Goal: Transaction & Acquisition: Purchase product/service

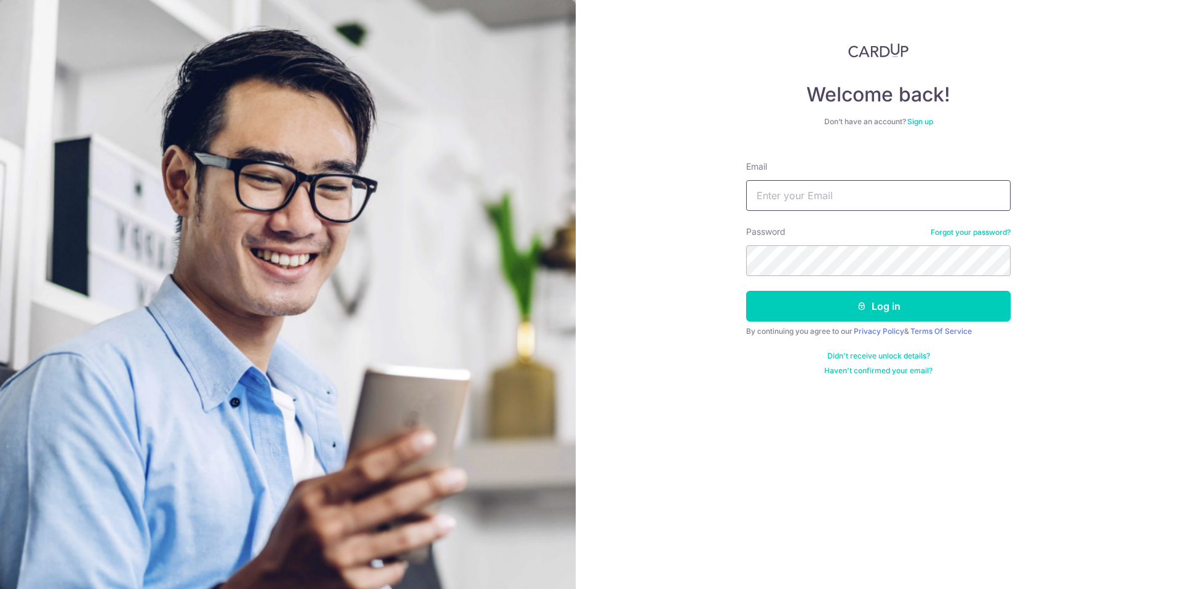
click at [872, 195] on input "Email" at bounding box center [878, 195] width 264 height 31
type input "eugenesiewyj@gmail.com"
click at [919, 306] on button "Log in" at bounding box center [878, 306] width 264 height 31
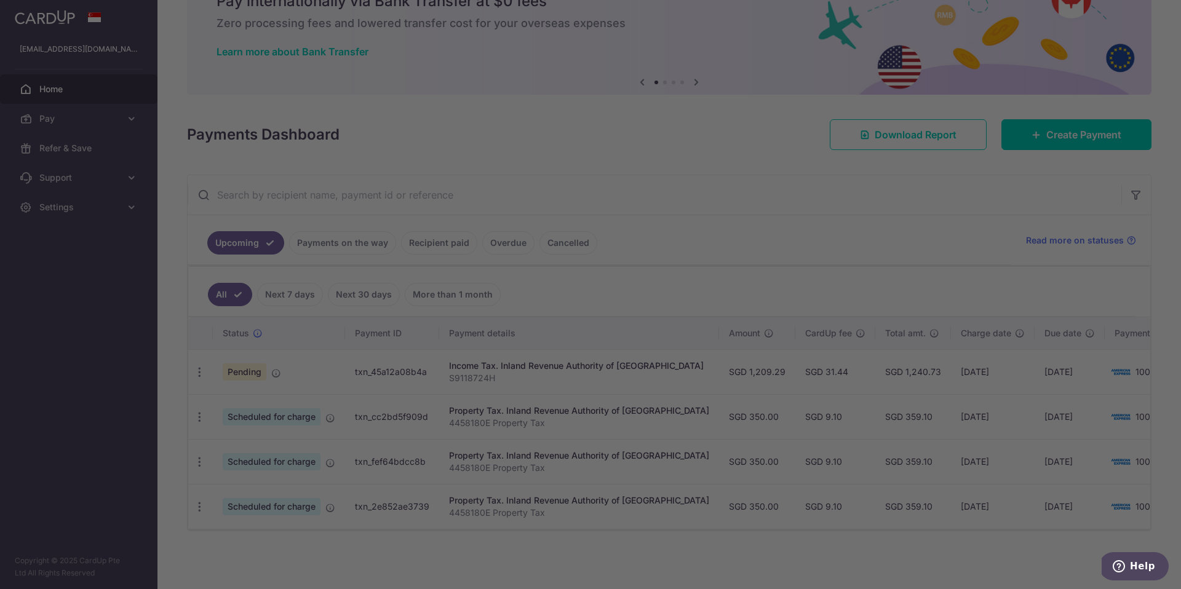
scroll to position [70, 0]
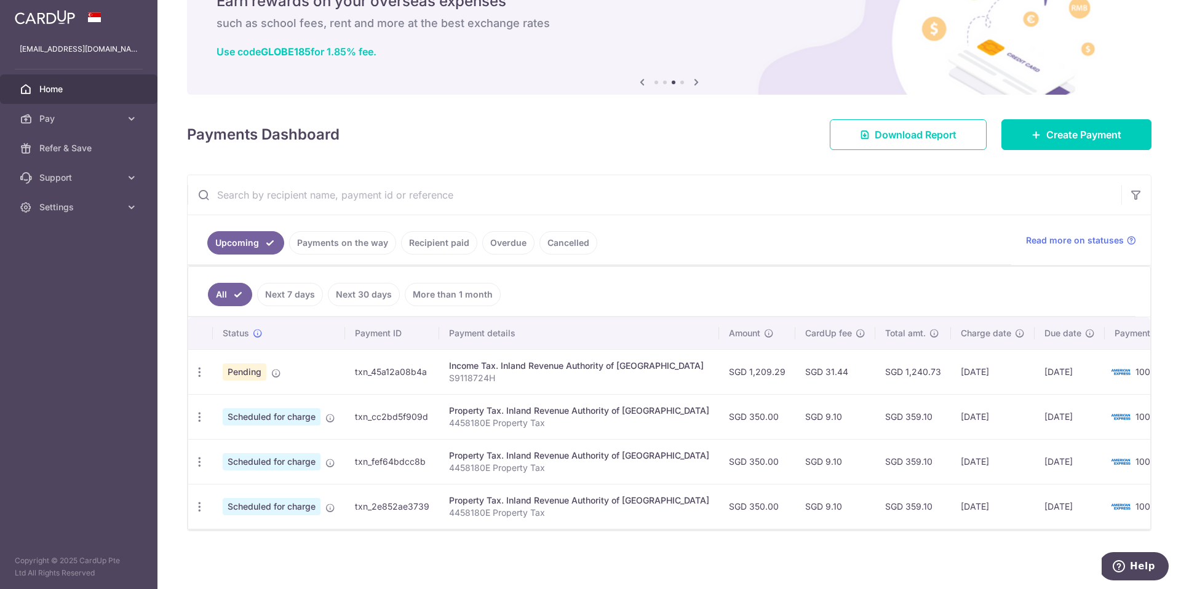
click at [590, 372] on p "S9118724H" at bounding box center [579, 378] width 260 height 12
click at [731, 368] on td "SGD 1,209.29" at bounding box center [757, 371] width 76 height 45
click at [260, 363] on span "Pending" at bounding box center [245, 371] width 44 height 17
click at [205, 366] on icon "button" at bounding box center [199, 372] width 13 height 13
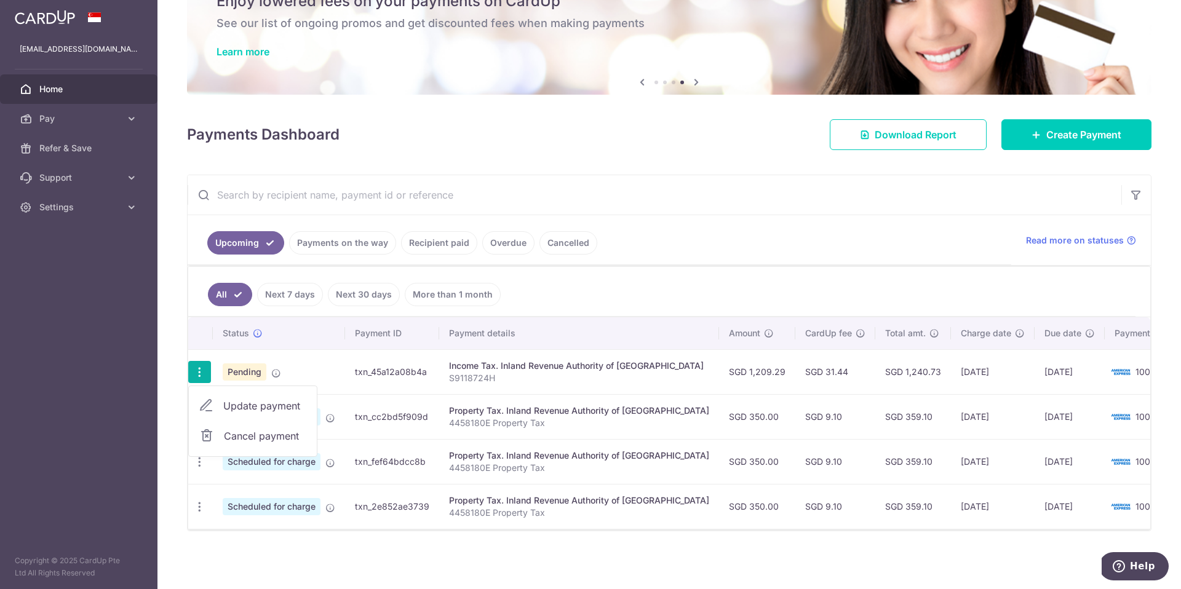
click at [222, 394] on link "Update payment" at bounding box center [253, 406] width 128 height 30
radio input "true"
type input "1,209.29"
type input "24/09/2025"
type input "S9118724H"
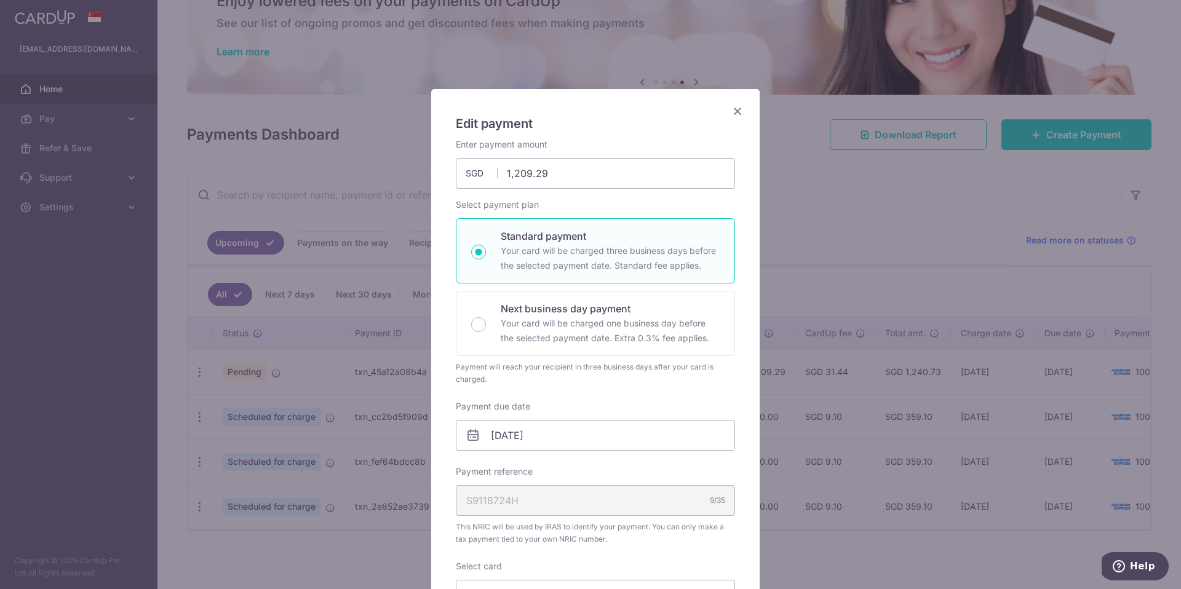
click at [735, 112] on icon "Close" at bounding box center [737, 110] width 15 height 15
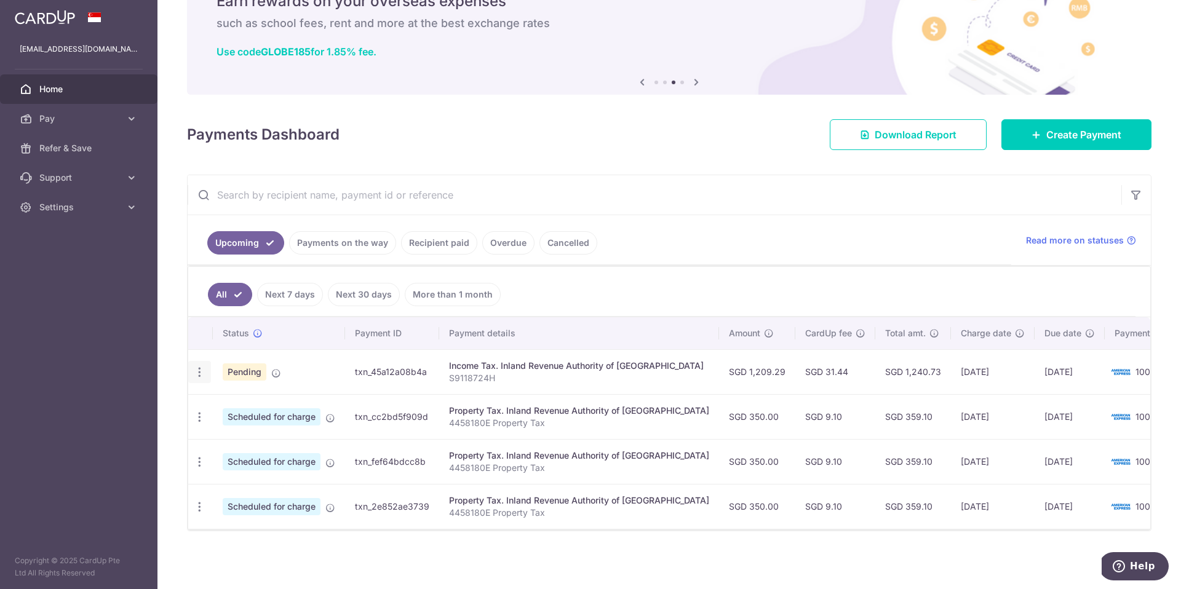
click at [205, 373] on div "Update payment Cancel payment" at bounding box center [199, 372] width 23 height 23
click at [201, 369] on icon "button" at bounding box center [199, 372] width 13 height 13
click at [235, 404] on span "Update payment" at bounding box center [265, 406] width 84 height 15
radio input "true"
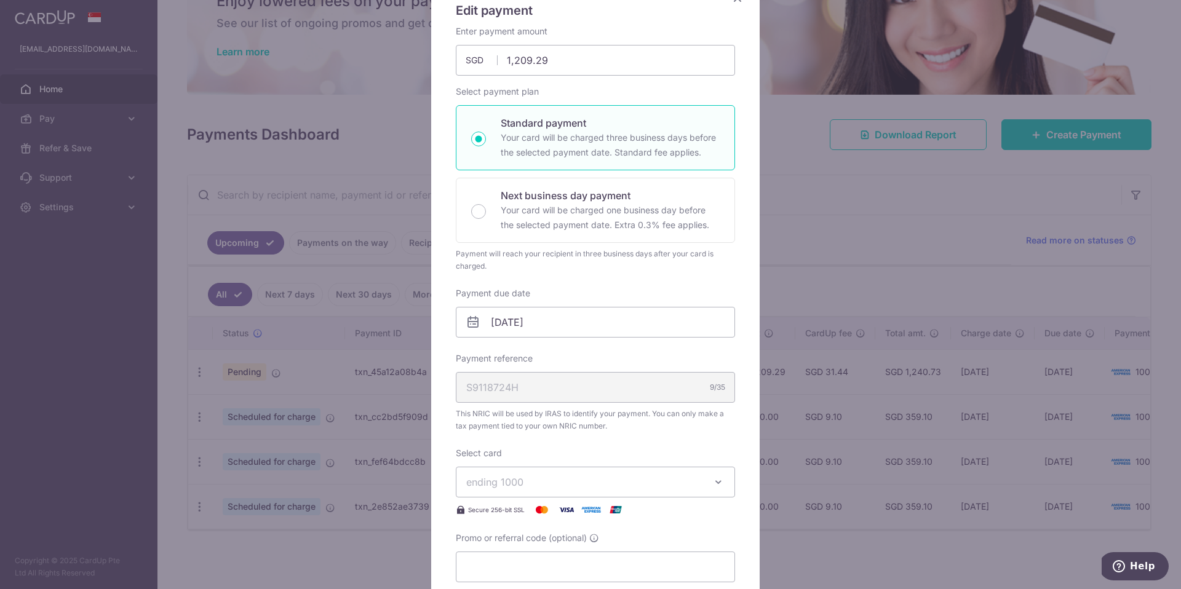
scroll to position [0, 0]
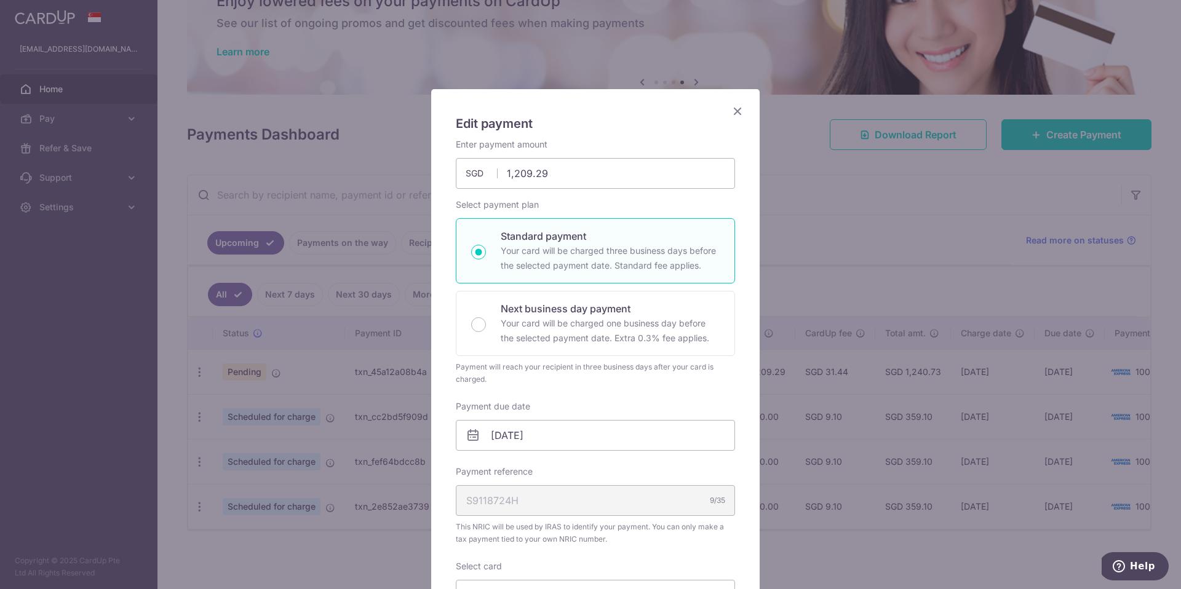
click at [734, 106] on icon "Close" at bounding box center [737, 110] width 15 height 15
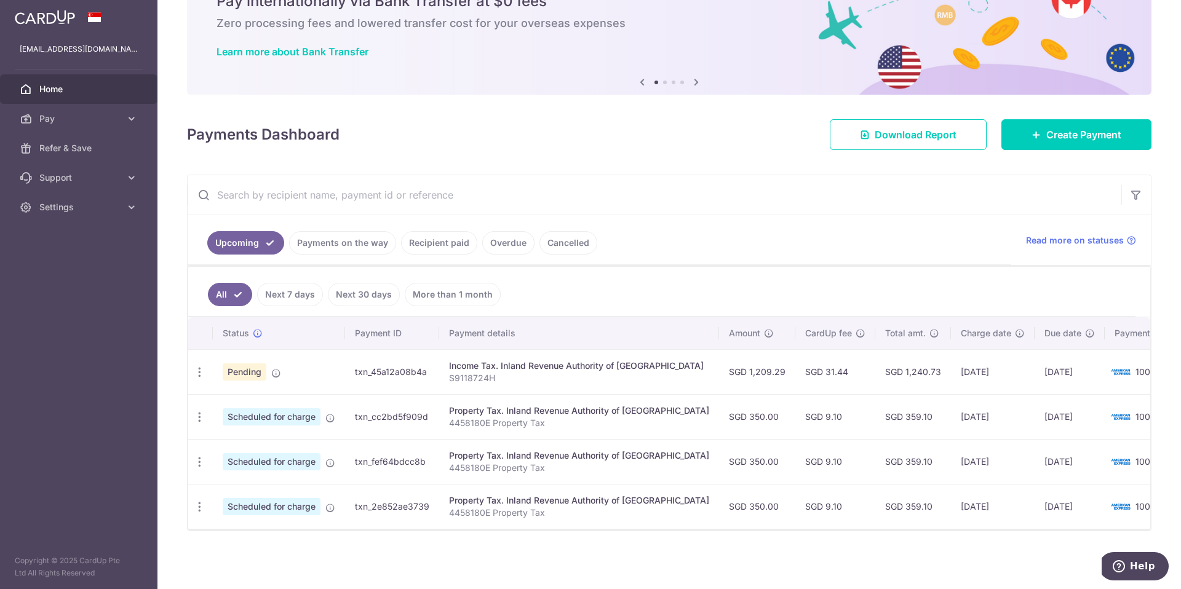
click at [822, 375] on td "SGD 31.44" at bounding box center [835, 371] width 80 height 45
click at [201, 361] on div "Update payment Cancel payment" at bounding box center [199, 372] width 23 height 23
click at [199, 366] on icon "button" at bounding box center [199, 372] width 13 height 13
click at [228, 399] on span "Update payment" at bounding box center [265, 406] width 84 height 15
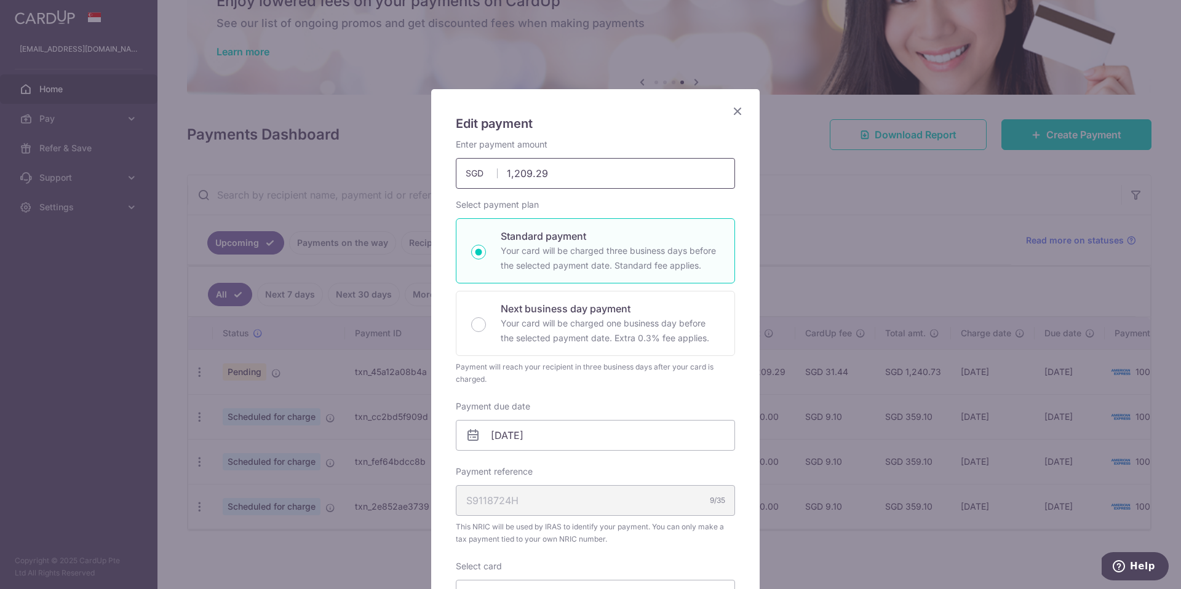
drag, startPoint x: 553, startPoint y: 169, endPoint x: 479, endPoint y: 161, distance: 74.2
click at [480, 161] on input "1,209.29" at bounding box center [595, 173] width 279 height 31
type input "2,217.80"
click at [643, 433] on input "24/09/2025" at bounding box center [595, 435] width 279 height 31
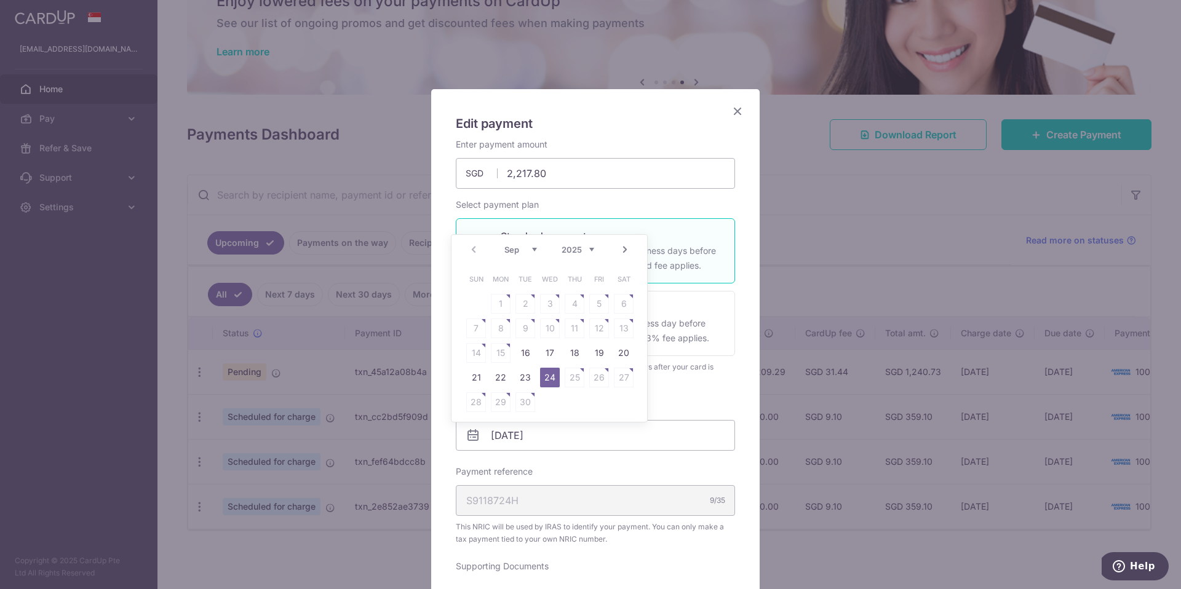
click at [544, 384] on link "24" at bounding box center [550, 378] width 20 height 20
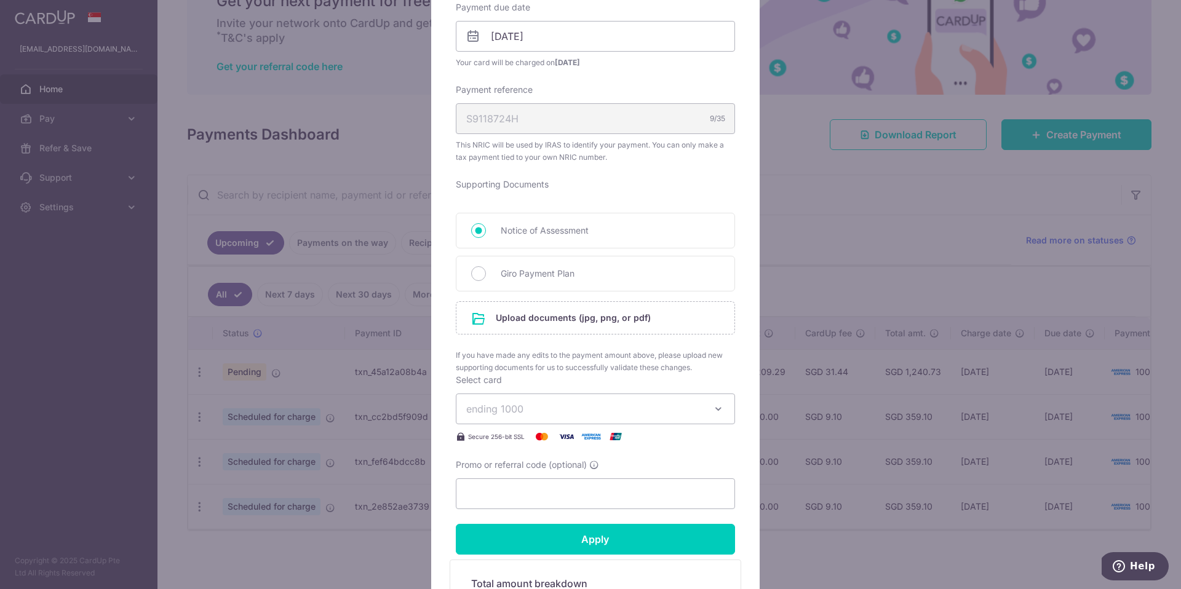
scroll to position [400, 0]
click at [553, 277] on span "Giro Payment Plan" at bounding box center [610, 273] width 219 height 15
click at [486, 277] on input "Giro Payment Plan" at bounding box center [478, 273] width 15 height 15
radio input "true"
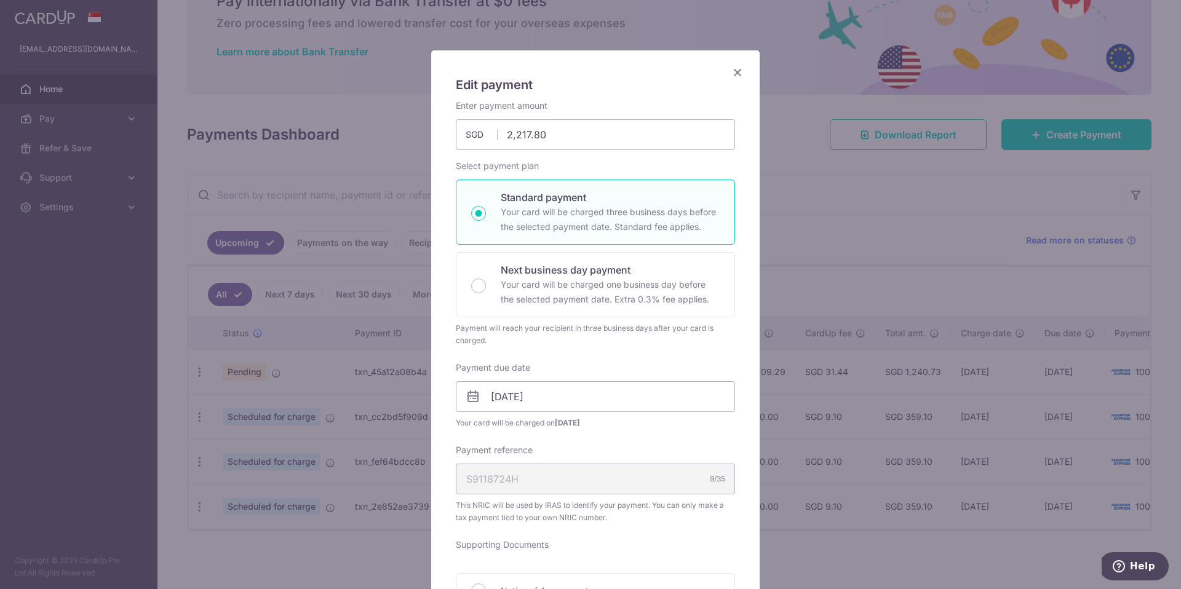
scroll to position [0, 0]
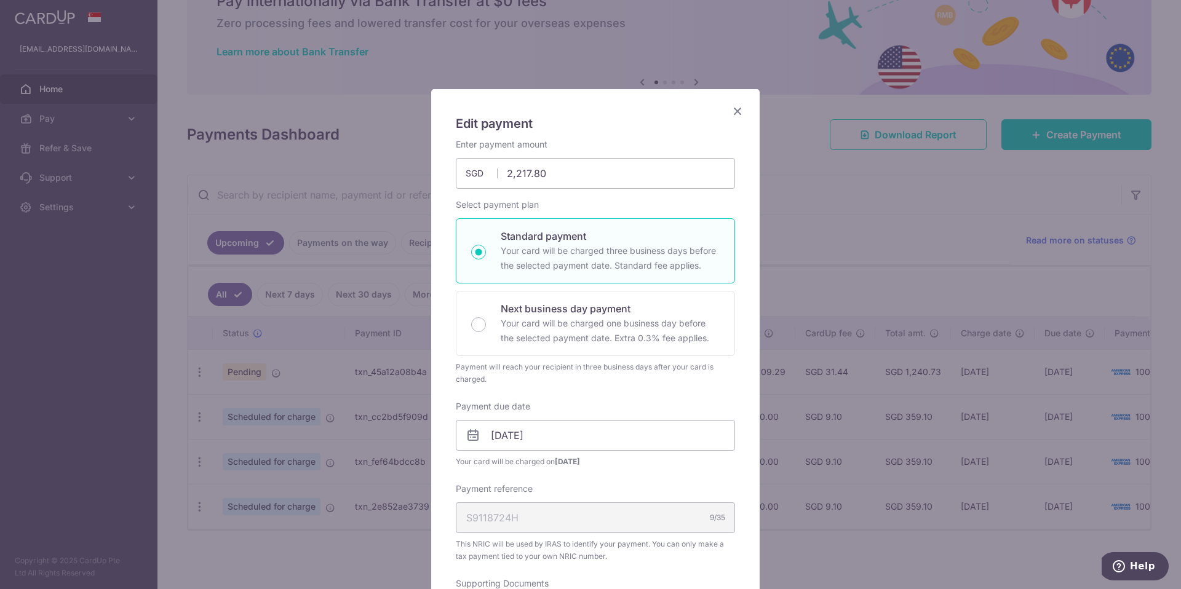
click at [613, 388] on div "Enter payment amount 2,217.80 2217.80 SGD To change the payment amount, please …" at bounding box center [595, 523] width 279 height 770
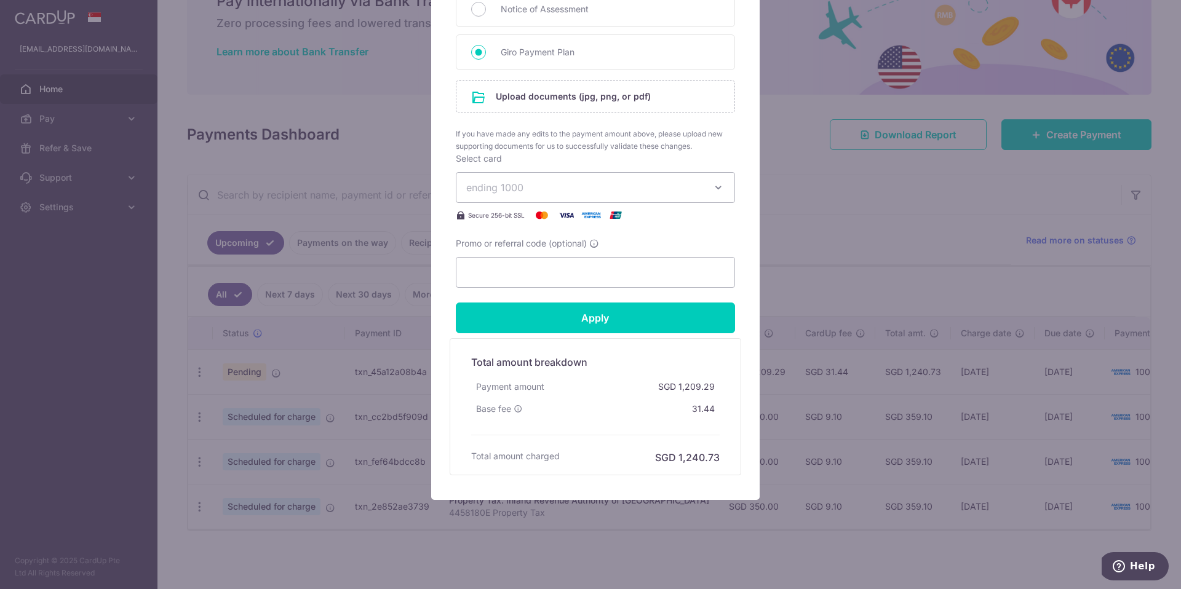
scroll to position [524, 0]
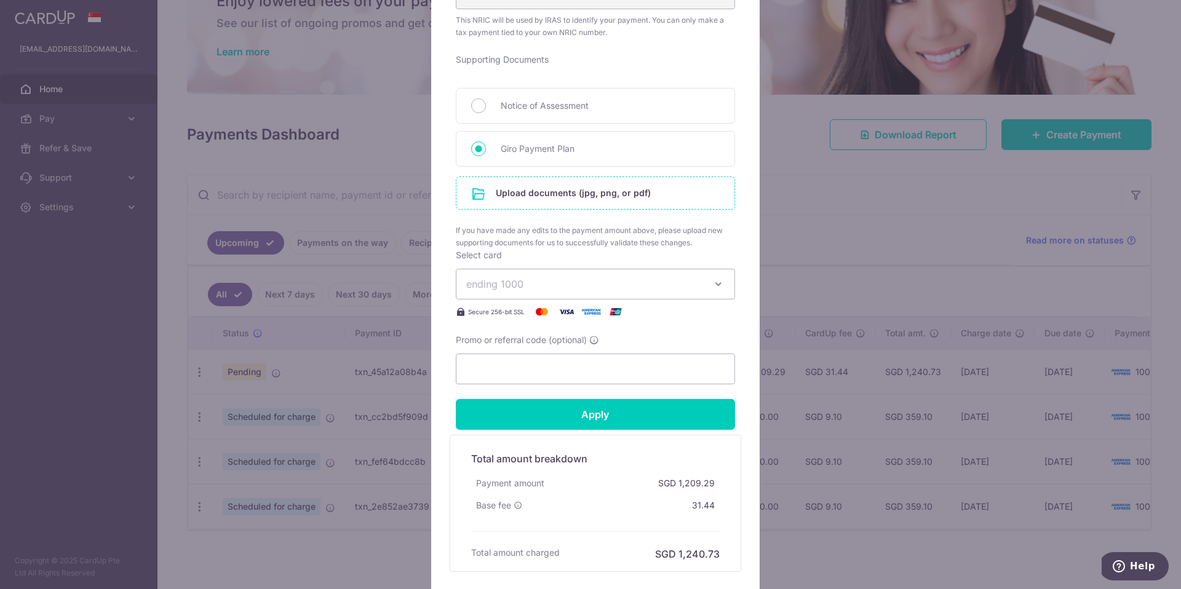
click at [654, 193] on input "file" at bounding box center [595, 193] width 278 height 32
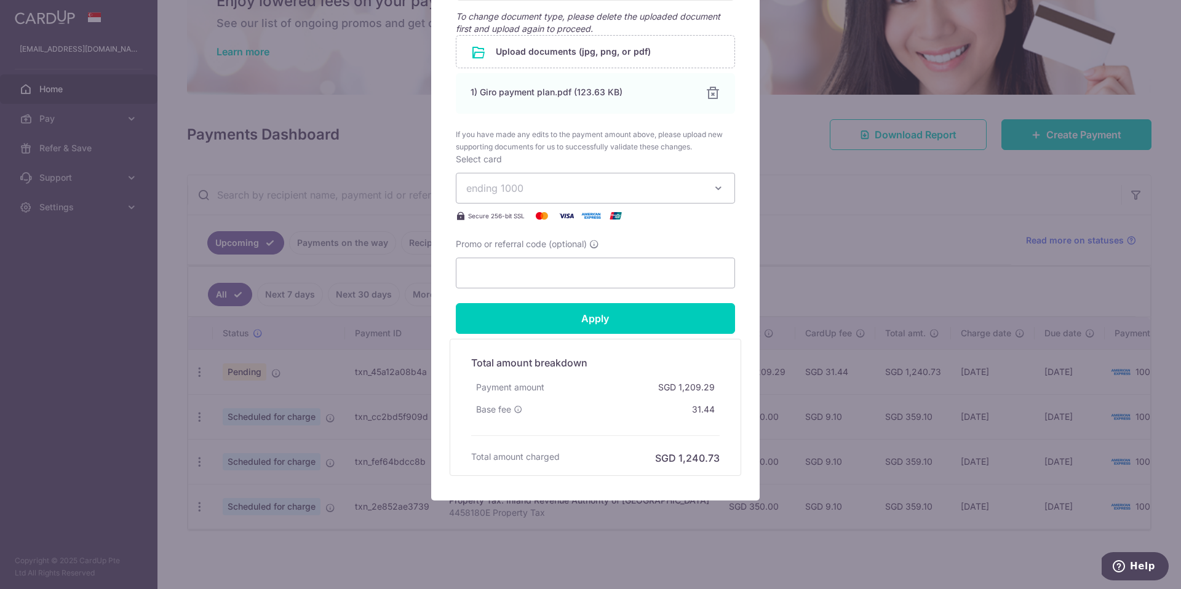
scroll to position [691, 0]
click at [675, 311] on input "Apply" at bounding box center [595, 318] width 279 height 31
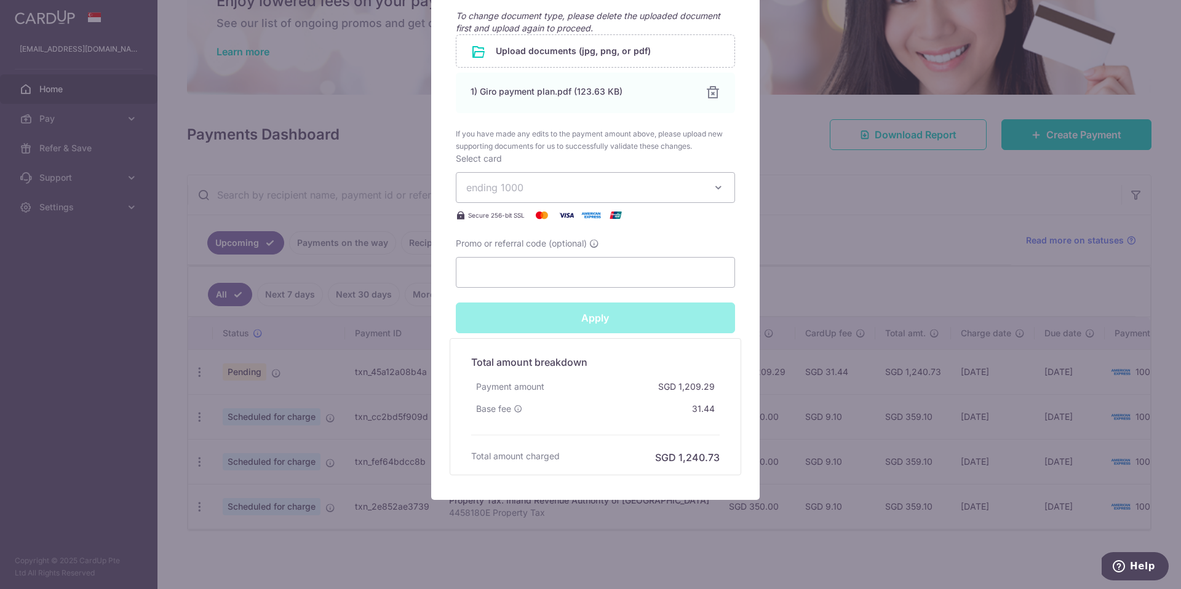
type input "Successfully Applied"
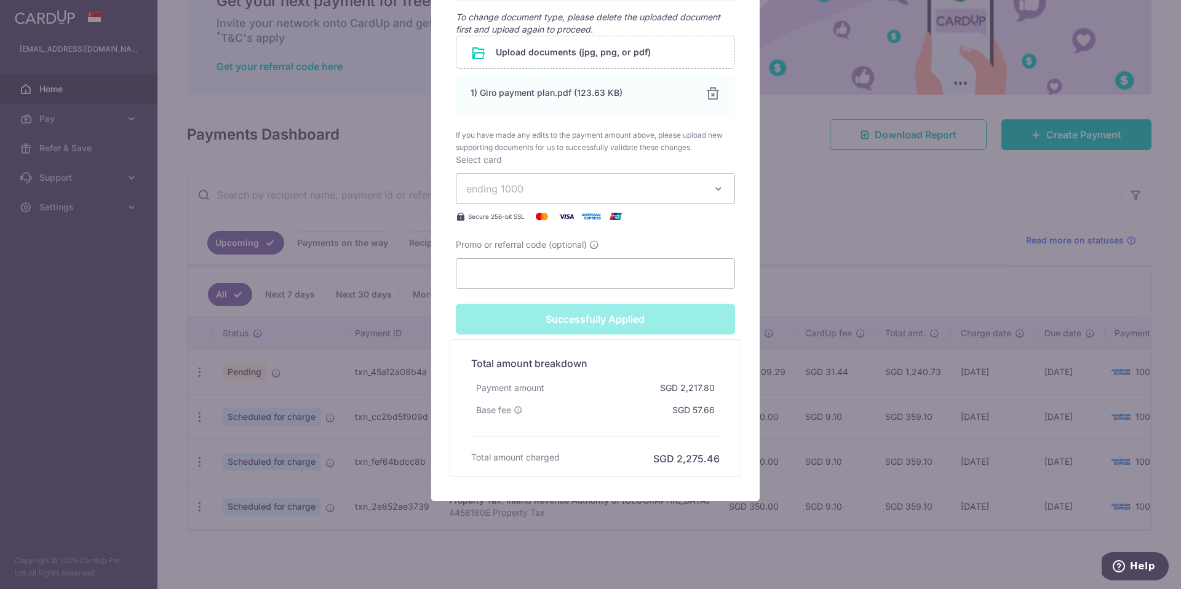
scroll to position [734, 0]
click at [832, 226] on div "Edit payment By clicking apply, you will make changes to all payments to Inland…" at bounding box center [590, 294] width 1181 height 589
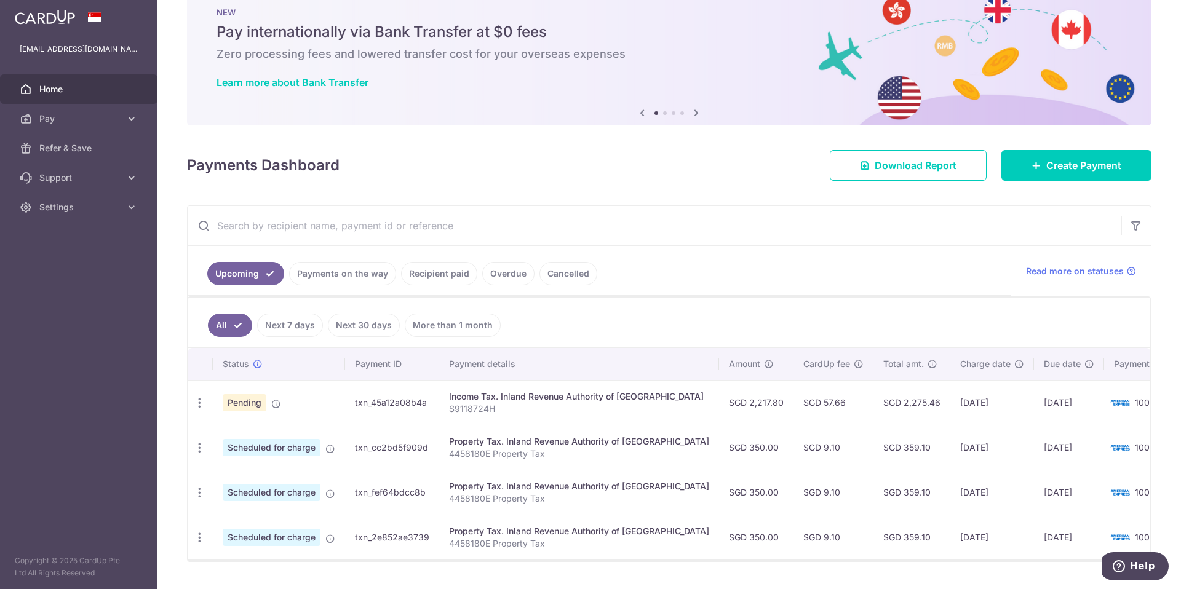
scroll to position [70, 0]
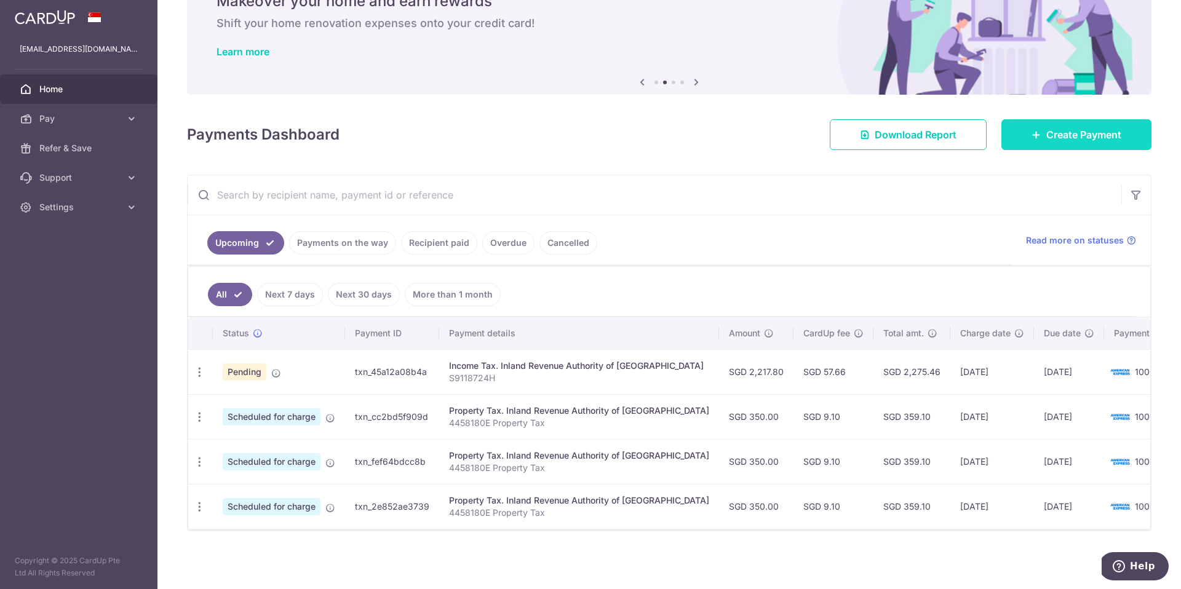
click at [1111, 135] on link "Create Payment" at bounding box center [1076, 134] width 150 height 31
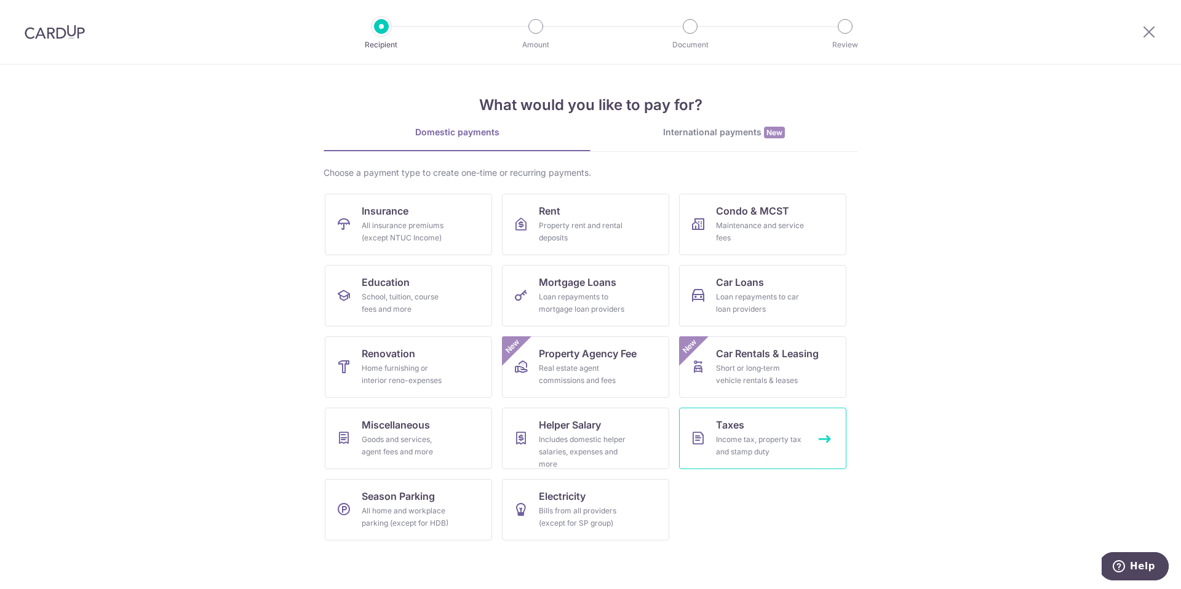
click at [736, 448] on div "Income tax, property tax and stamp duty" at bounding box center [760, 446] width 89 height 25
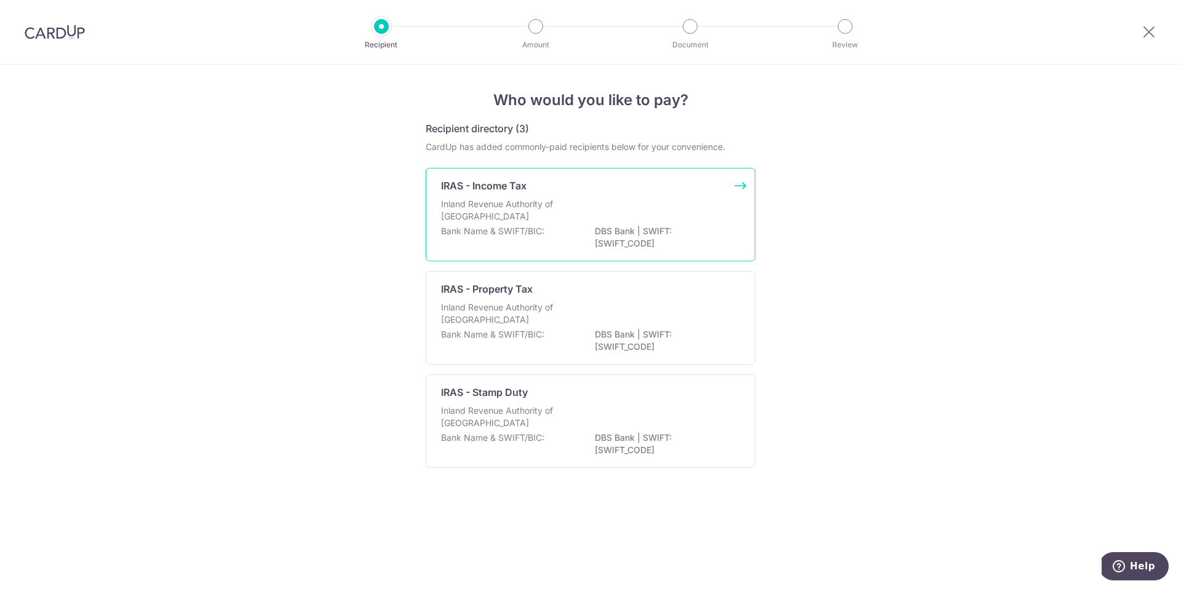
click at [621, 201] on div "Inland Revenue Authority of [GEOGRAPHIC_DATA]" at bounding box center [590, 211] width 299 height 27
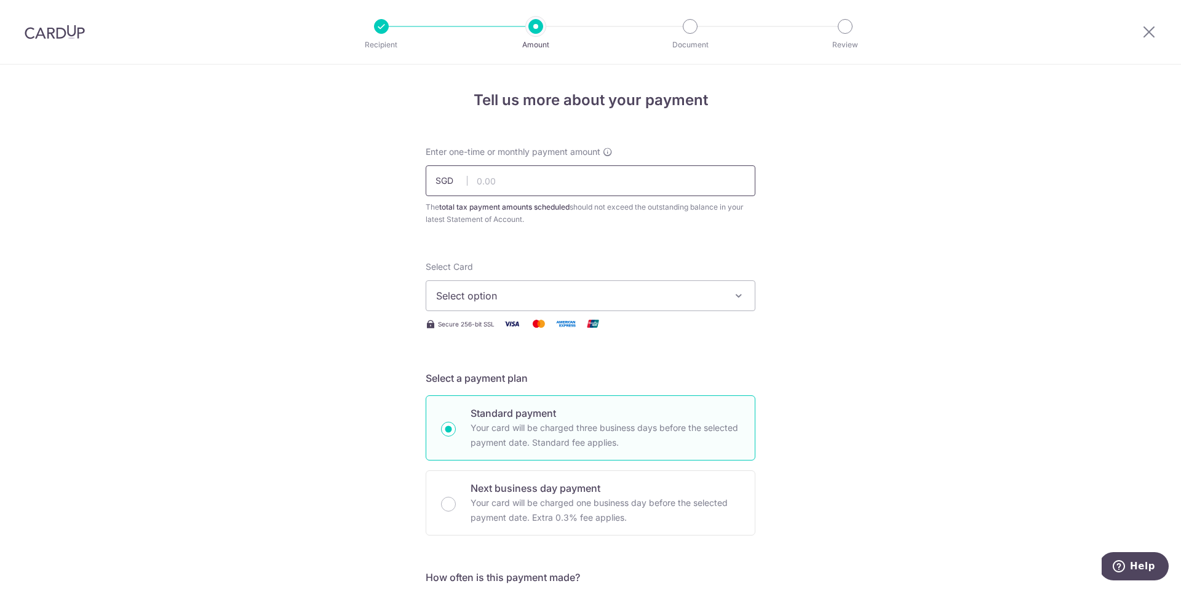
click at [603, 186] on input "text" at bounding box center [591, 180] width 330 height 31
type input "1,008.50"
click at [547, 298] on span "Select option" at bounding box center [579, 295] width 287 height 15
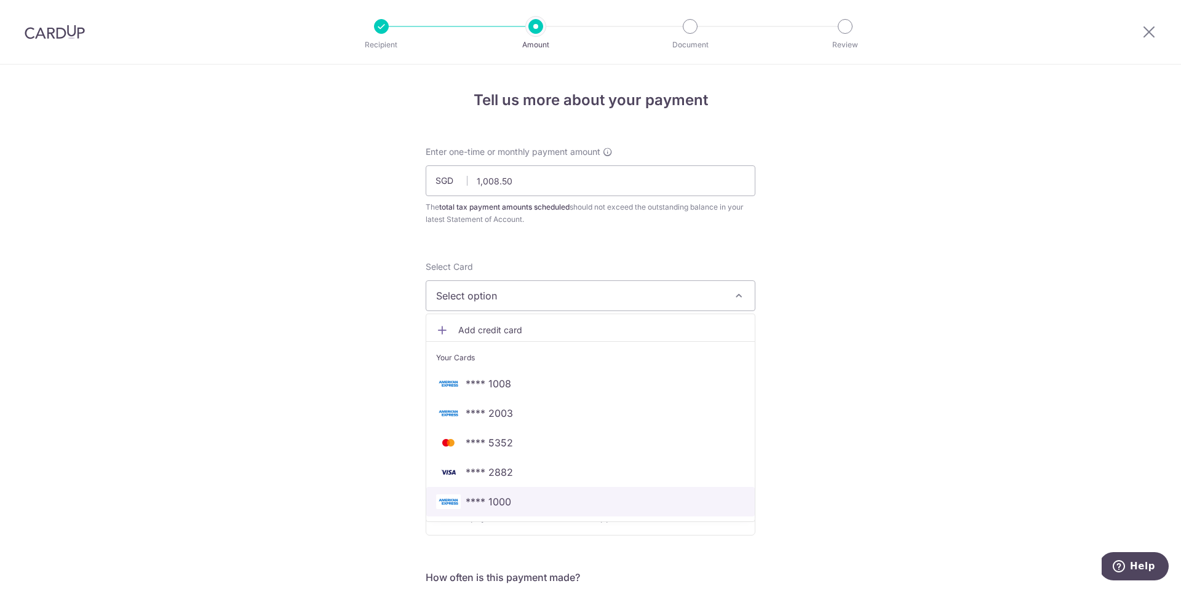
click at [526, 501] on span "**** 1000" at bounding box center [590, 502] width 309 height 15
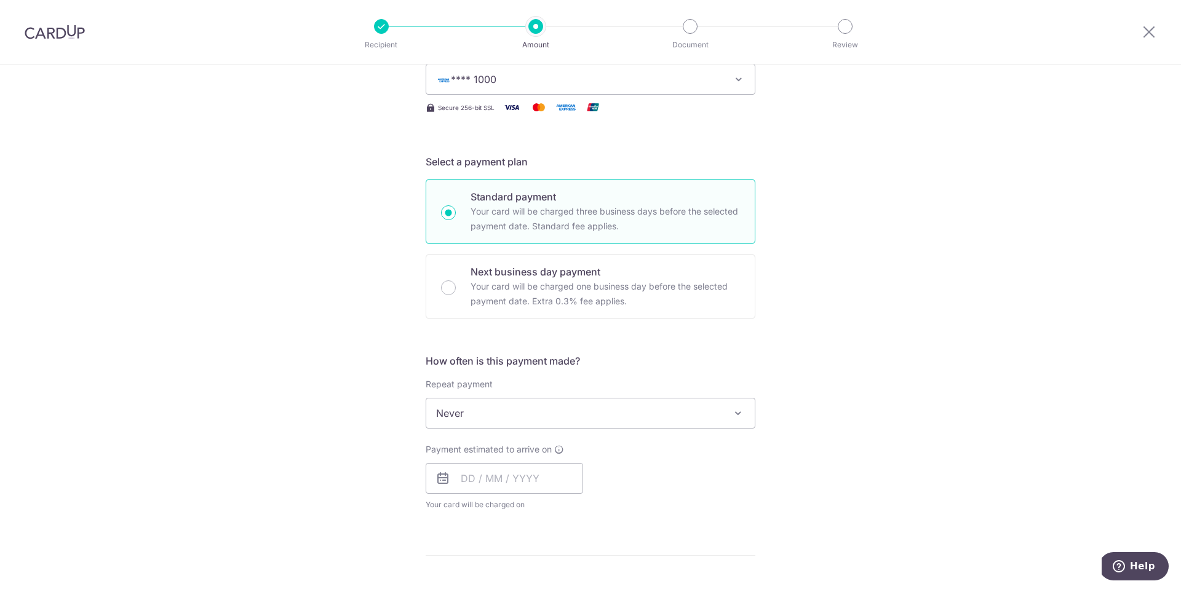
scroll to position [236, 0]
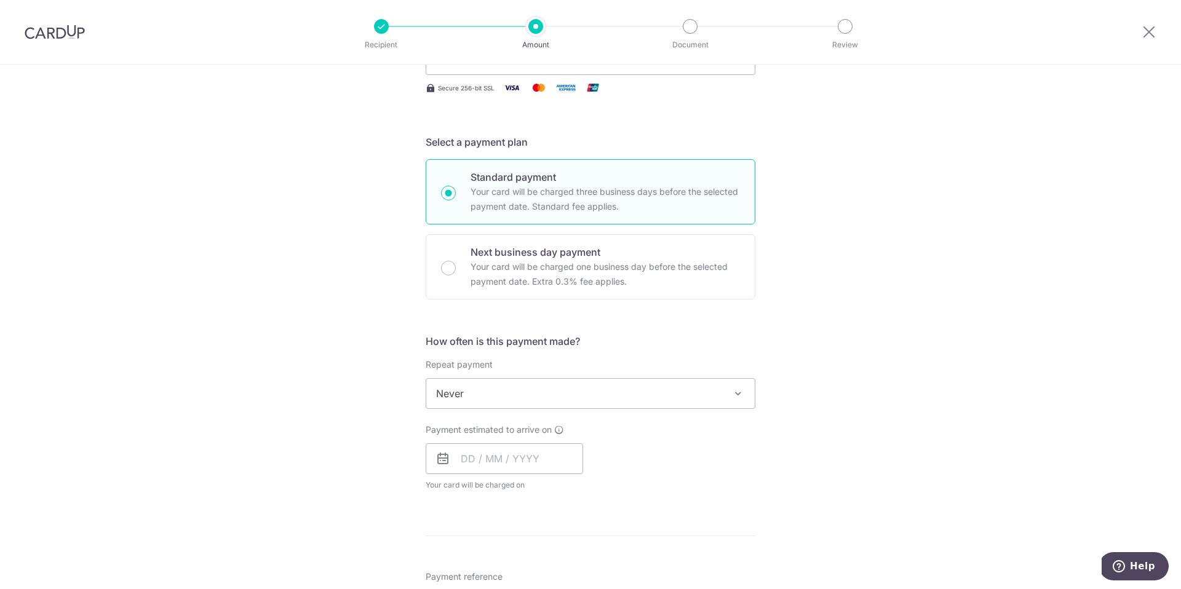
click at [677, 386] on span "Never" at bounding box center [590, 394] width 328 height 30
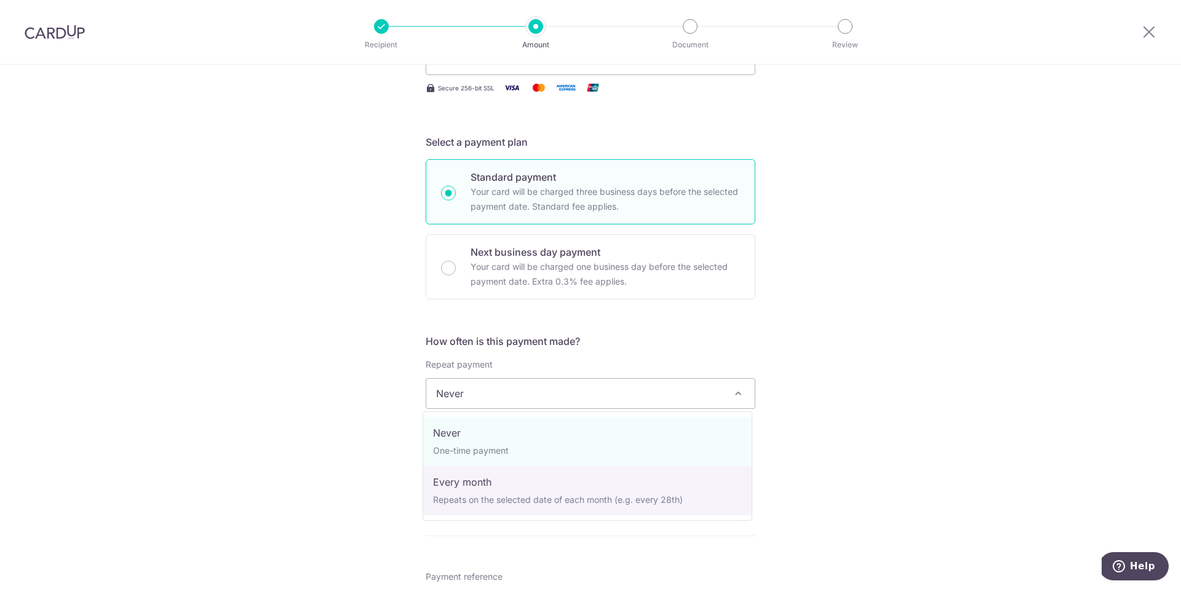
select select "3"
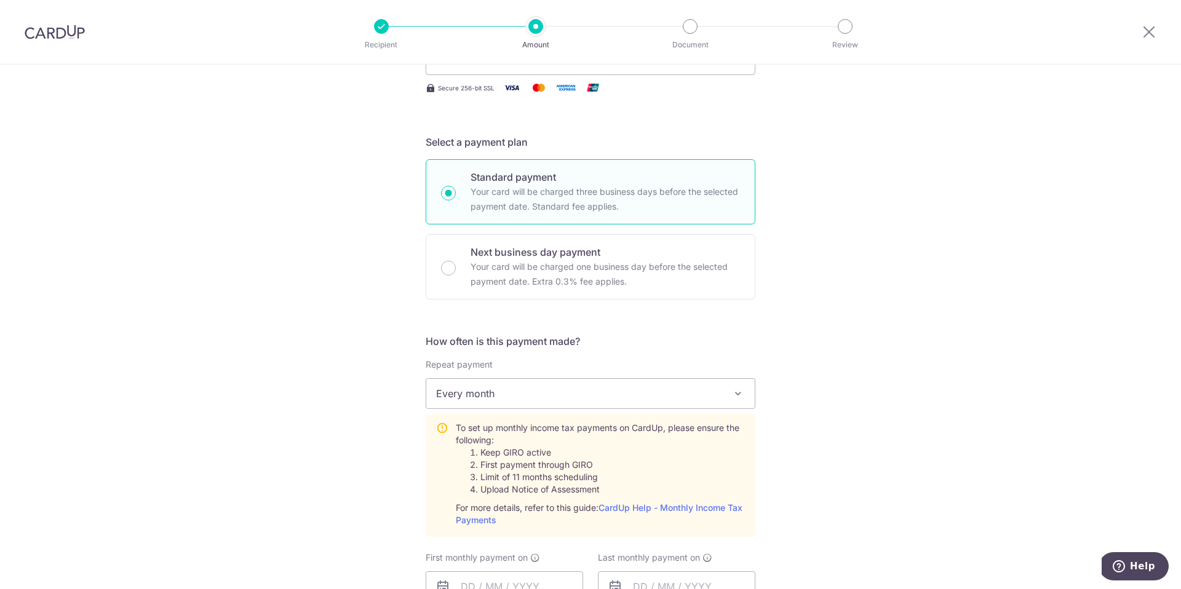
click at [850, 448] on div "Tell us more about your payment Enter one-time or monthly payment amount SGD 1,…" at bounding box center [590, 469] width 1181 height 1282
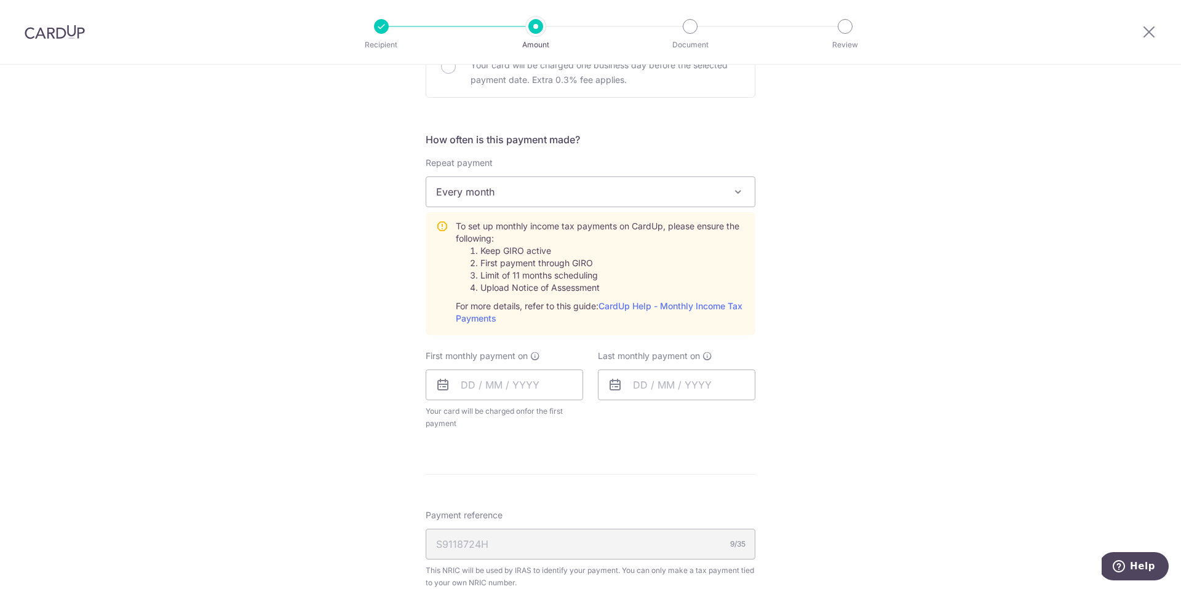
scroll to position [450, 0]
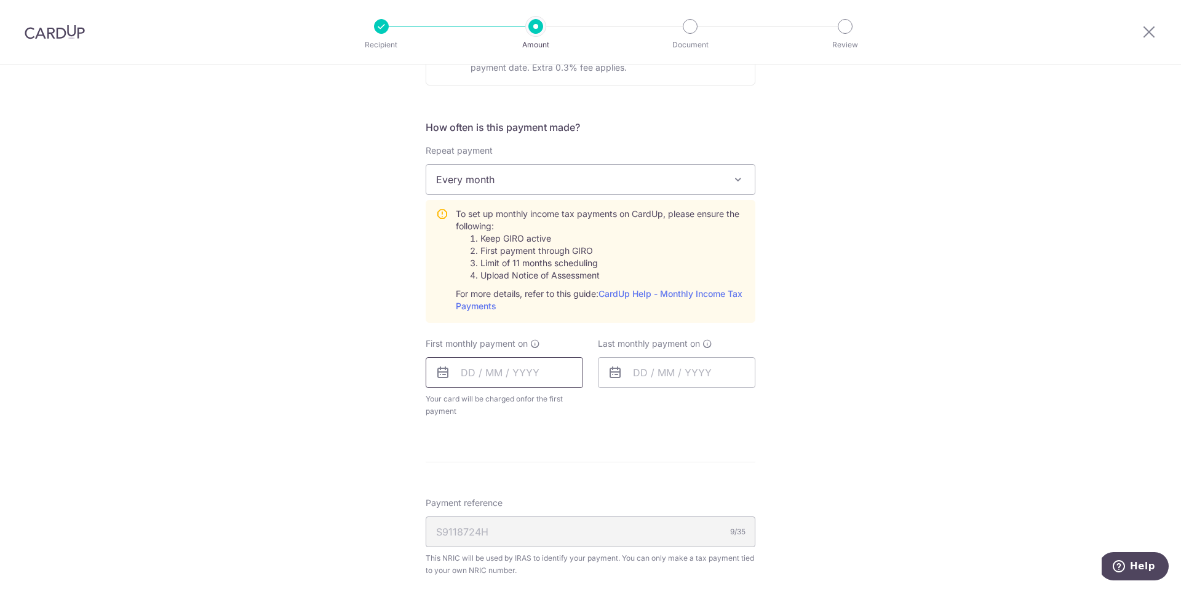
click at [550, 377] on input "text" at bounding box center [504, 372] width 157 height 31
click at [947, 341] on div "Tell us more about your payment Enter one-time or monthly payment amount SGD 1,…" at bounding box center [590, 255] width 1181 height 1282
click at [537, 371] on input "text" at bounding box center [504, 372] width 157 height 31
click at [594, 407] on link "Next" at bounding box center [599, 406] width 15 height 15
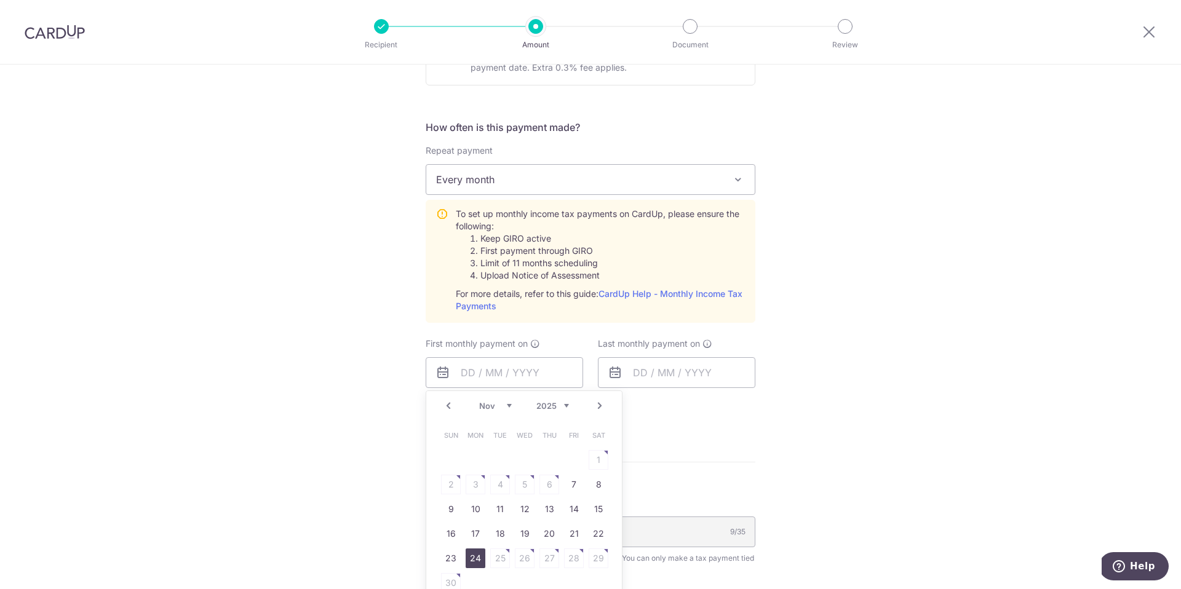
click at [466, 561] on link "24" at bounding box center [476, 559] width 20 height 20
type input "[DATE]"
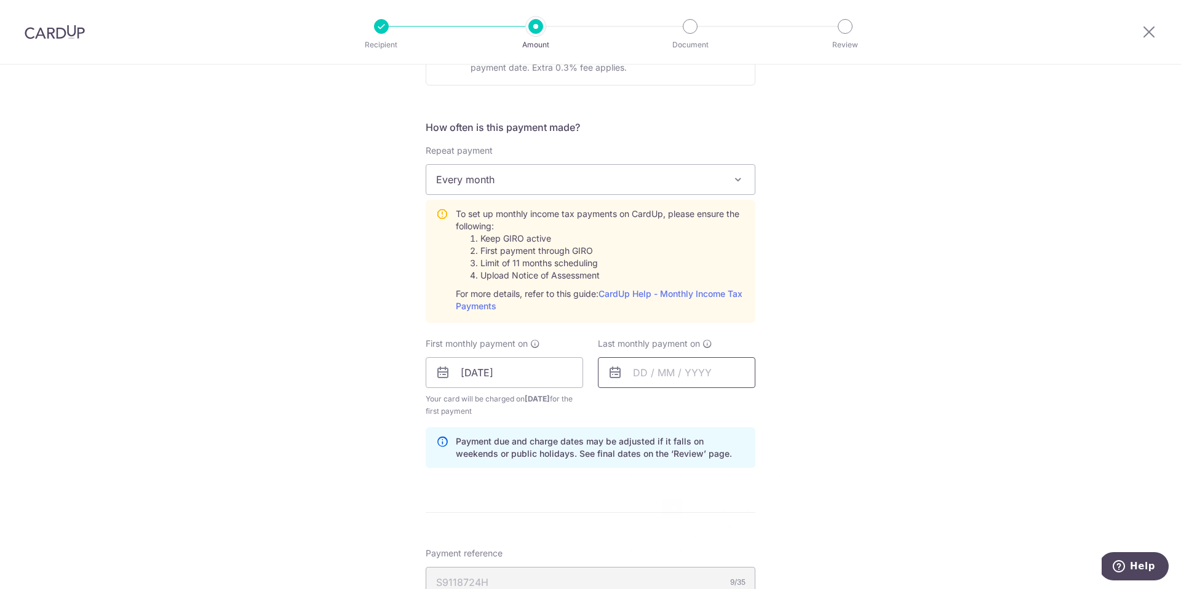
click at [693, 379] on input "text" at bounding box center [676, 372] width 157 height 31
click at [940, 260] on div "Tell us more about your payment Enter one-time or monthly payment amount SGD 1,…" at bounding box center [590, 280] width 1181 height 1333
click at [710, 378] on input "text" at bounding box center [676, 372] width 157 height 31
click at [770, 408] on link "Next" at bounding box center [772, 406] width 15 height 15
click at [769, 408] on link "Next" at bounding box center [772, 406] width 15 height 15
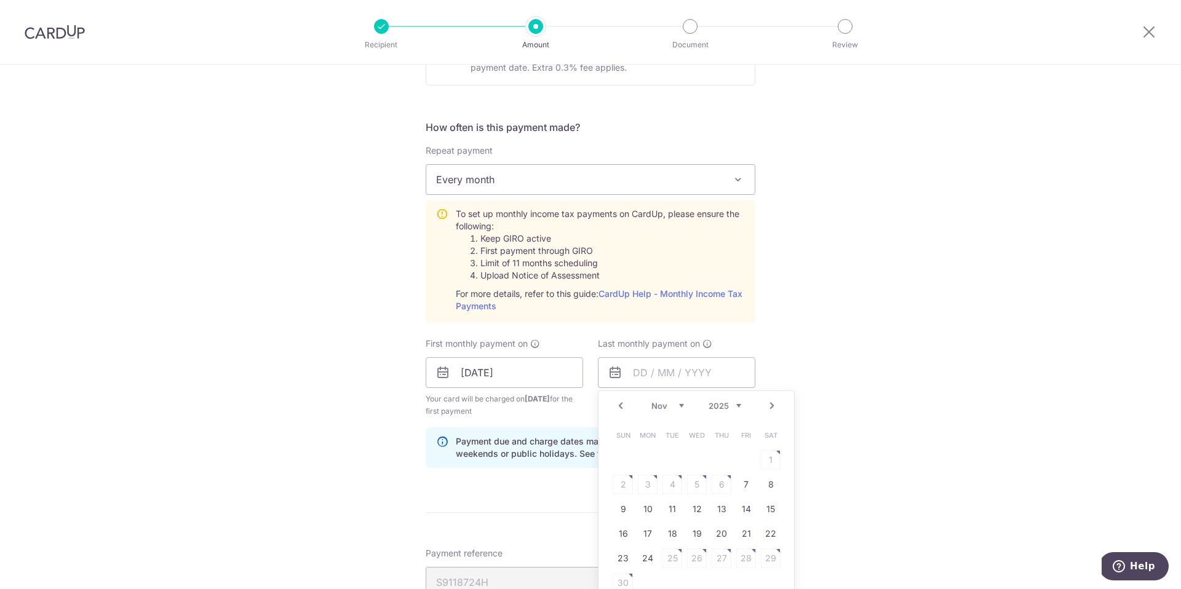
click at [769, 408] on link "Next" at bounding box center [772, 406] width 15 height 15
click at [770, 408] on link "Next" at bounding box center [772, 406] width 15 height 15
click at [700, 533] on link "25" at bounding box center [697, 534] width 20 height 20
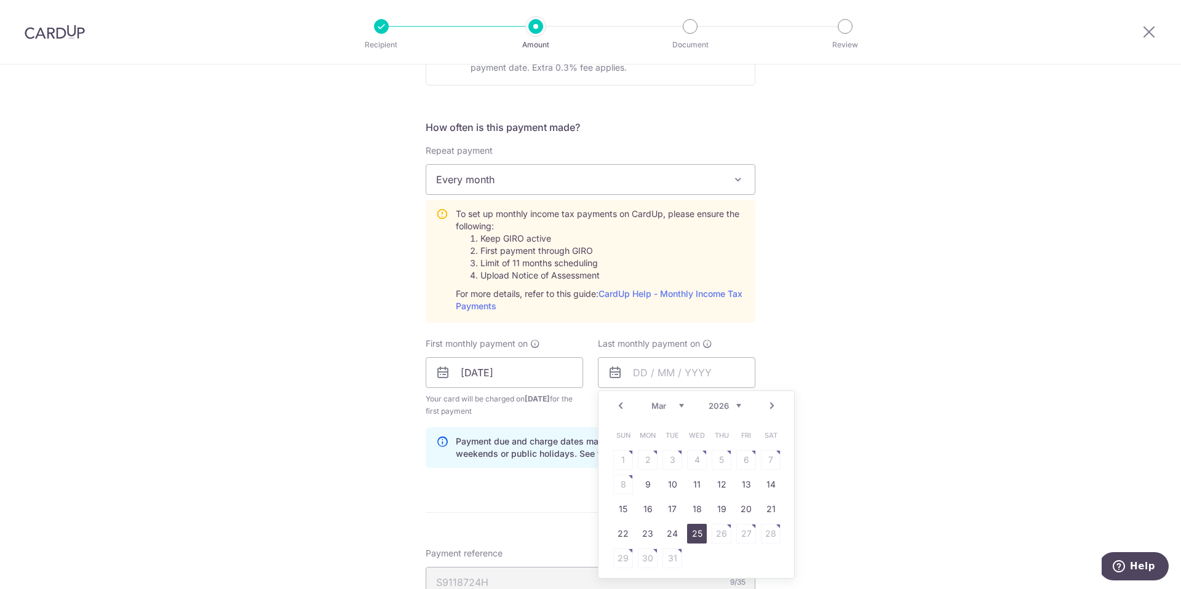
type input "25/03/2026"
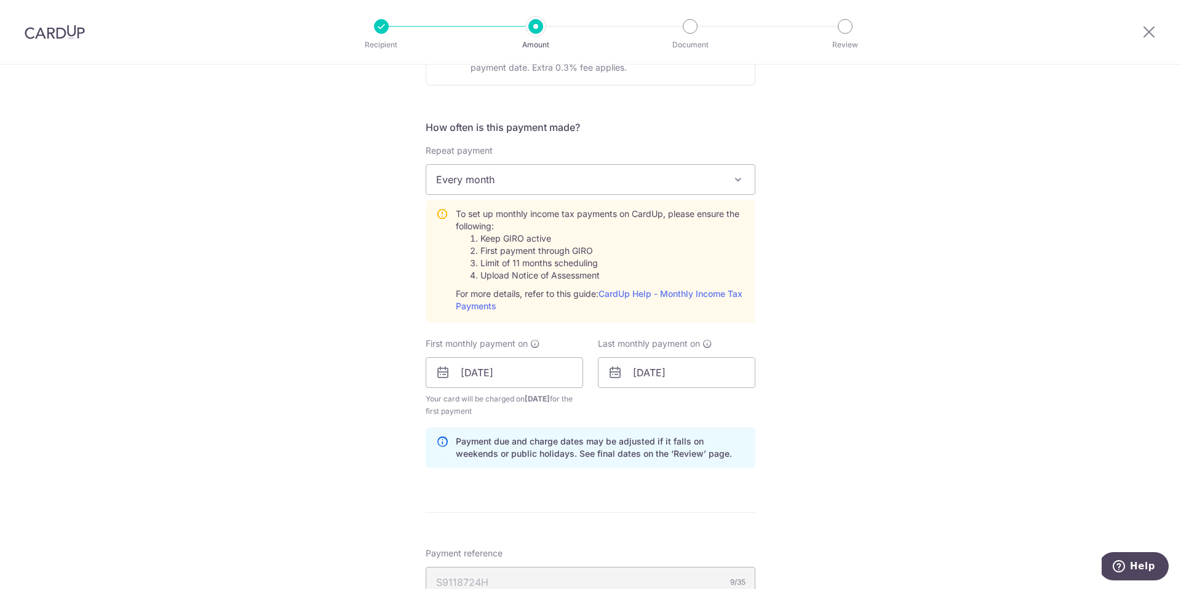
click at [725, 388] on div "Last monthly payment on 25/03/2026 Prev Next Jan Feb Mar Apr May Jun Jul Aug Se…" at bounding box center [676, 378] width 172 height 80
click at [730, 379] on input "25/03/2026" at bounding box center [676, 372] width 157 height 31
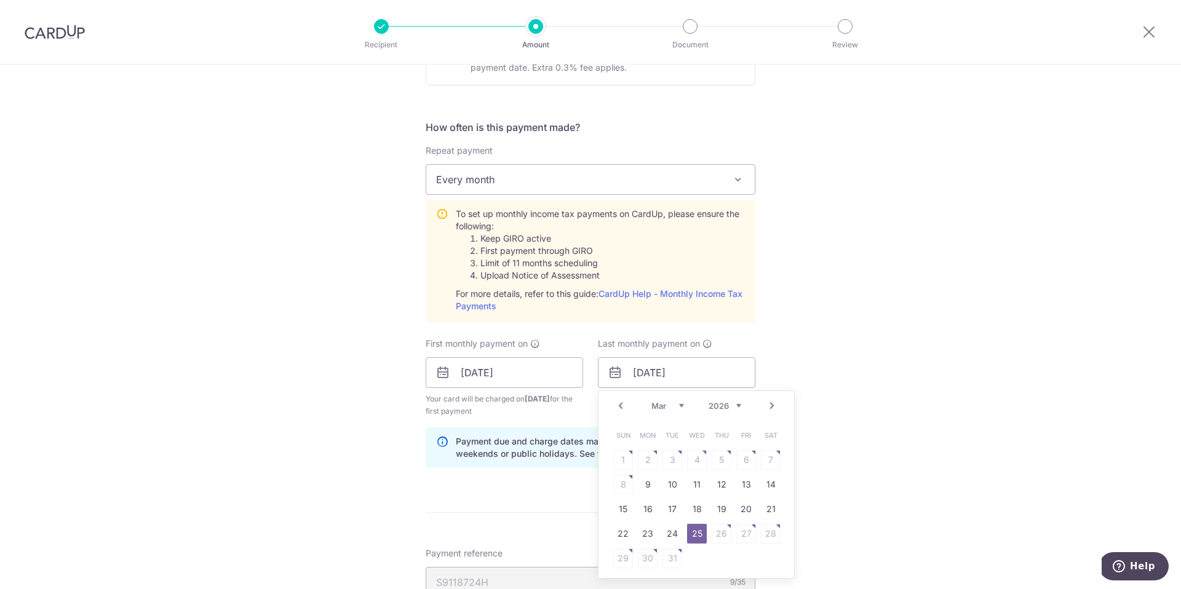
click at [843, 294] on div "Tell us more about your payment Enter one-time or monthly payment amount SGD 1,…" at bounding box center [590, 280] width 1181 height 1333
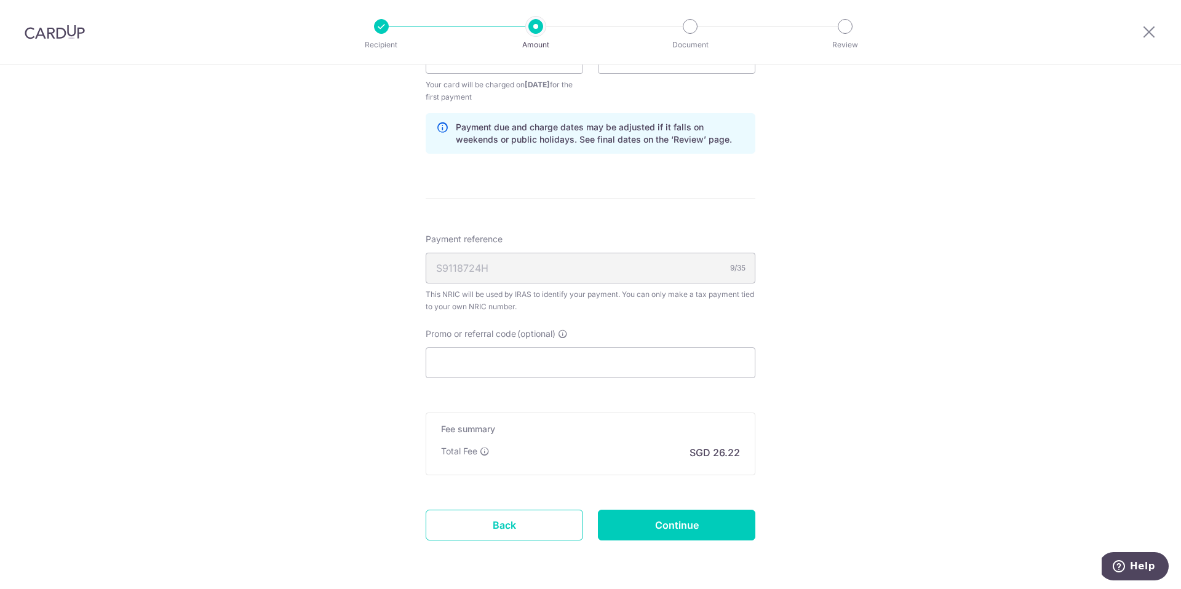
scroll to position [808, 0]
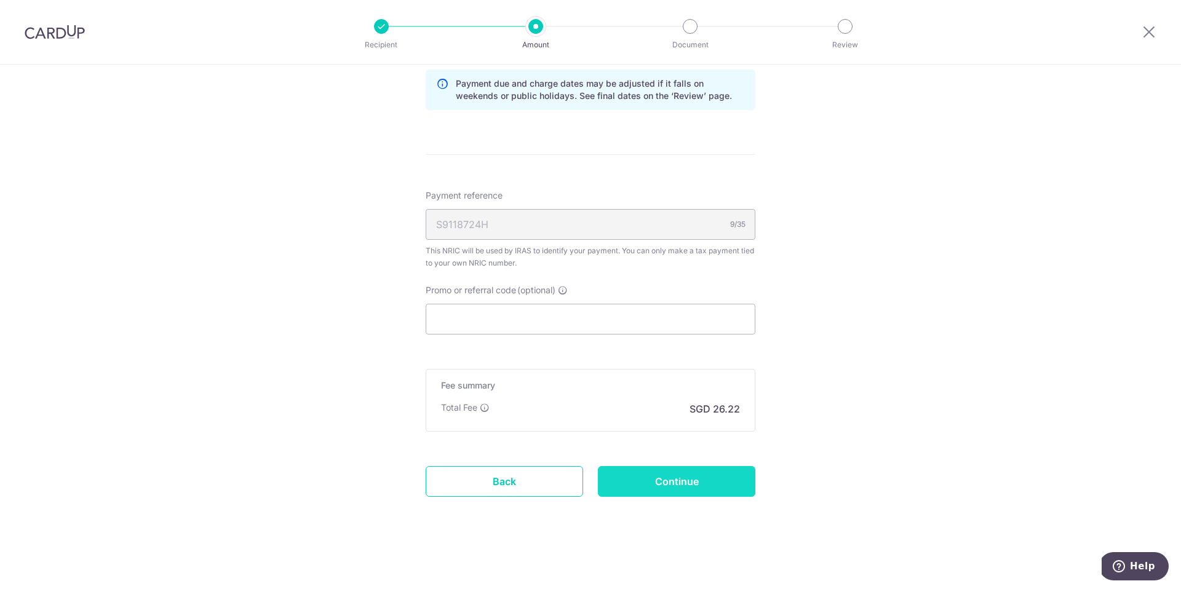
click at [724, 475] on input "Continue" at bounding box center [676, 481] width 157 height 31
type input "Create Schedule"
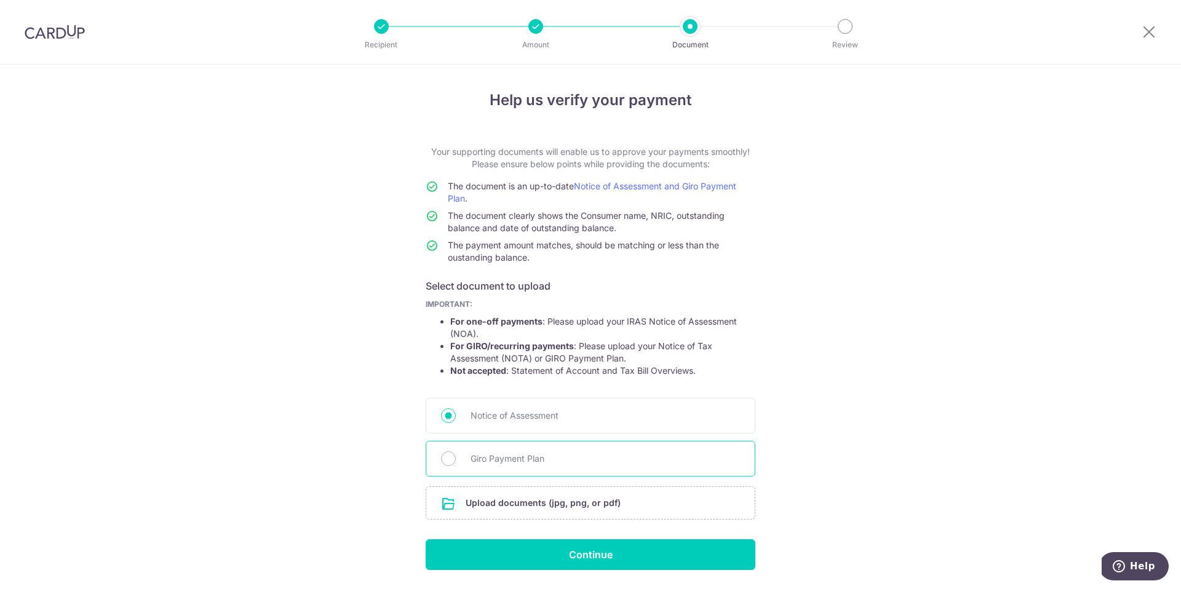
click at [726, 467] on div "Giro Payment Plan" at bounding box center [591, 459] width 330 height 36
click at [417, 463] on div "Help us verify your payment Your supporting documents will enable us to approve…" at bounding box center [590, 346] width 1181 height 563
click at [444, 462] on input "Giro Payment Plan" at bounding box center [448, 458] width 15 height 15
radio input "true"
click at [447, 498] on input "file" at bounding box center [590, 503] width 328 height 32
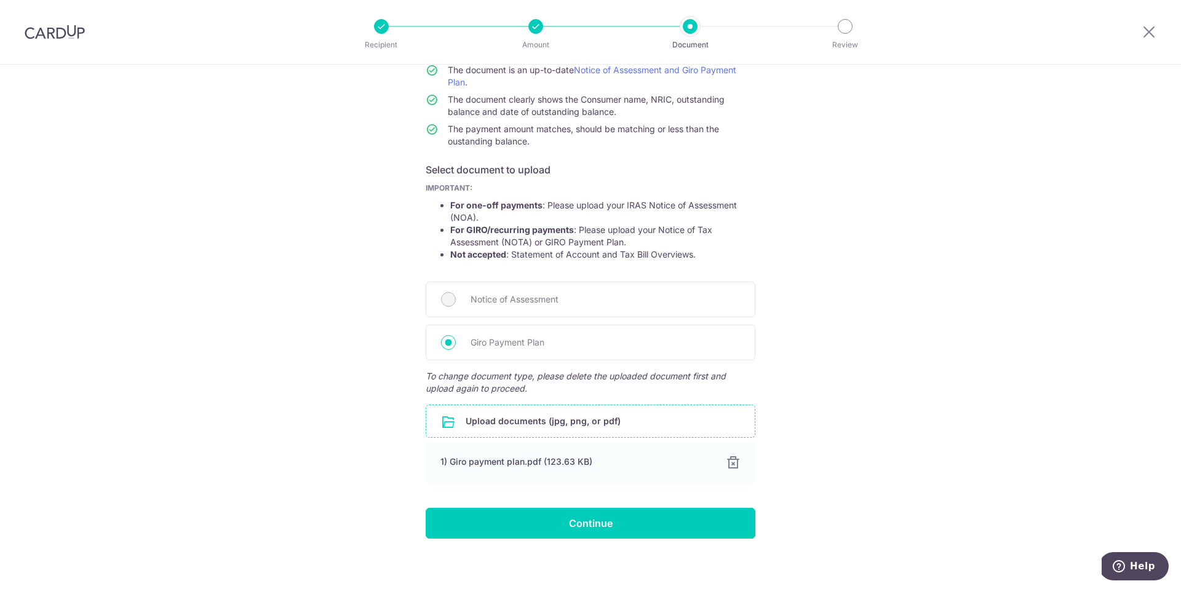
scroll to position [124, 0]
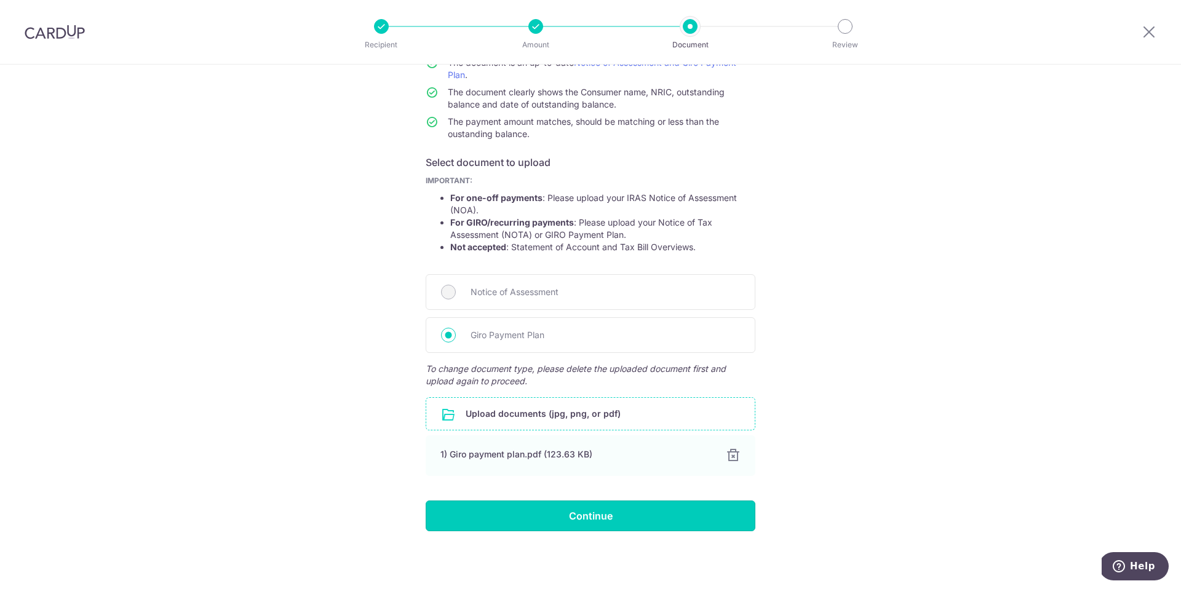
drag, startPoint x: 617, startPoint y: 516, endPoint x: 629, endPoint y: 510, distance: 12.9
click at [618, 516] on input "Continue" at bounding box center [591, 516] width 330 height 31
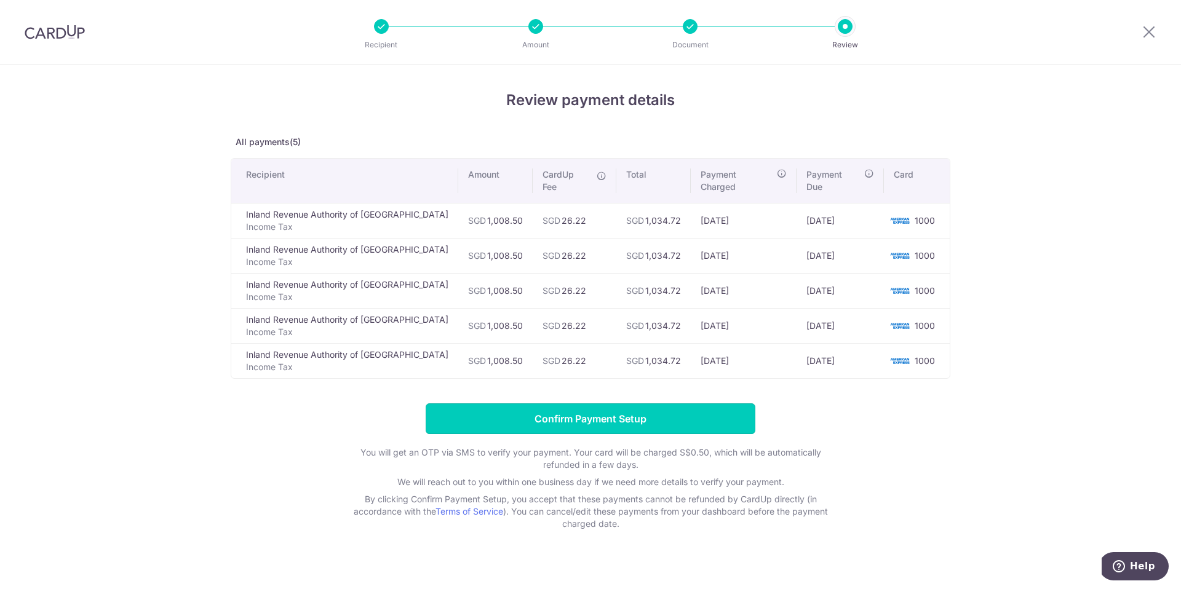
drag, startPoint x: 717, startPoint y: 414, endPoint x: 740, endPoint y: 430, distance: 27.8
click at [718, 414] on input "Confirm Payment Setup" at bounding box center [591, 418] width 330 height 31
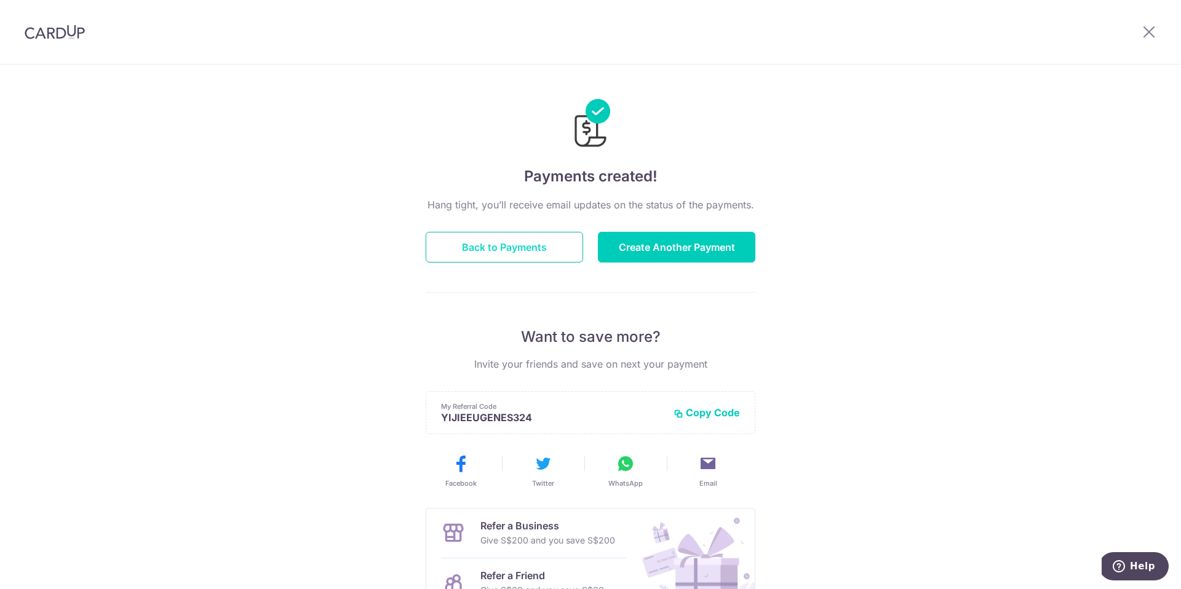
click at [558, 256] on button "Back to Payments" at bounding box center [504, 247] width 157 height 31
